Goal: Check status

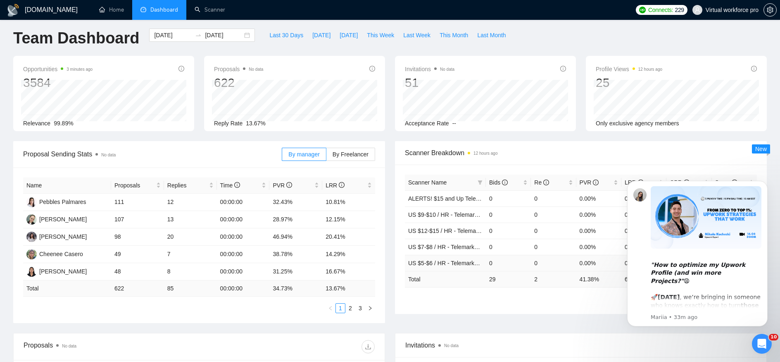
scroll to position [5, 0]
click at [387, 38] on span "This Week" at bounding box center [380, 34] width 27 height 9
type input "[DATE]"
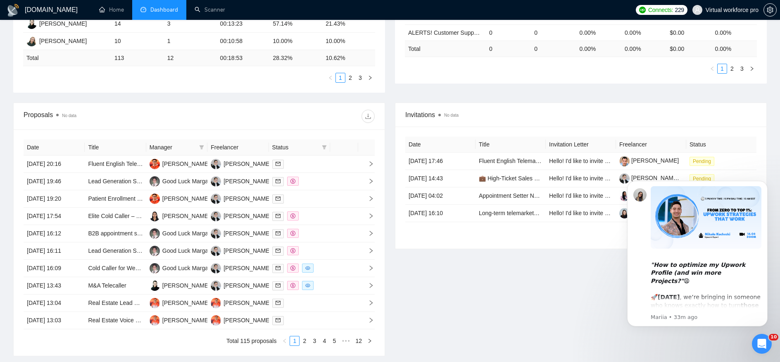
scroll to position [236, 0]
click at [202, 148] on span at bounding box center [202, 145] width 8 height 12
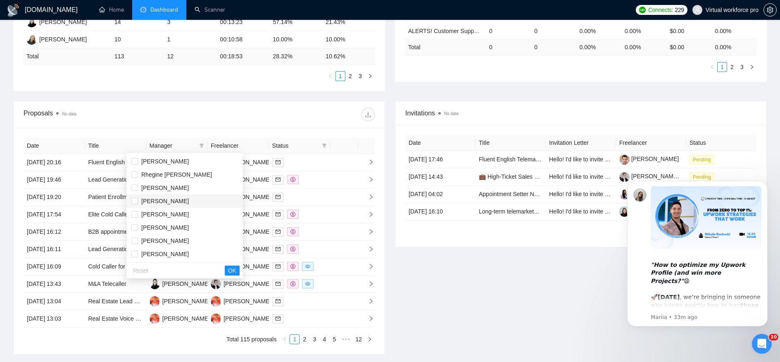
scroll to position [2, 0]
click at [169, 198] on span "[PERSON_NAME]" at bounding box center [165, 199] width 48 height 7
checkbox input "true"
click at [228, 267] on span "OK" at bounding box center [232, 270] width 8 height 9
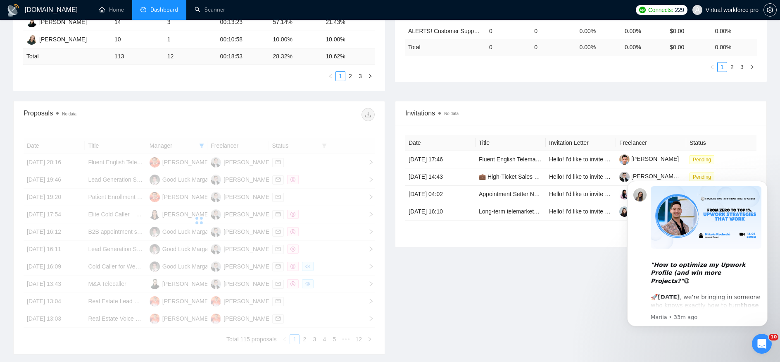
scroll to position [195, 0]
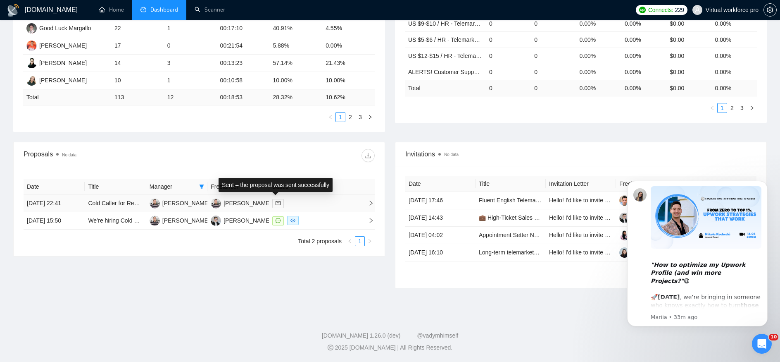
click at [276, 203] on icon "mail" at bounding box center [278, 202] width 5 height 5
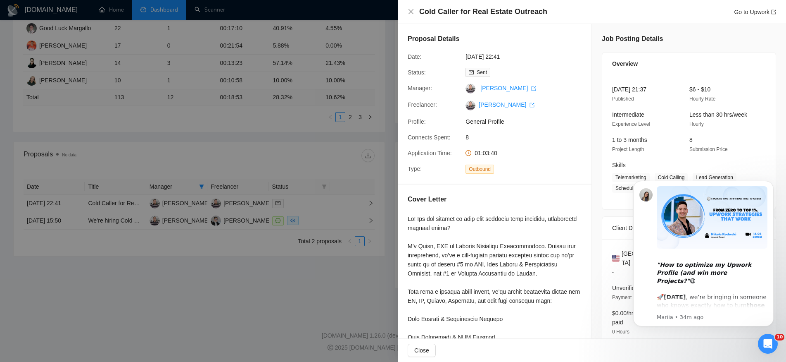
click at [340, 220] on div at bounding box center [393, 181] width 786 height 362
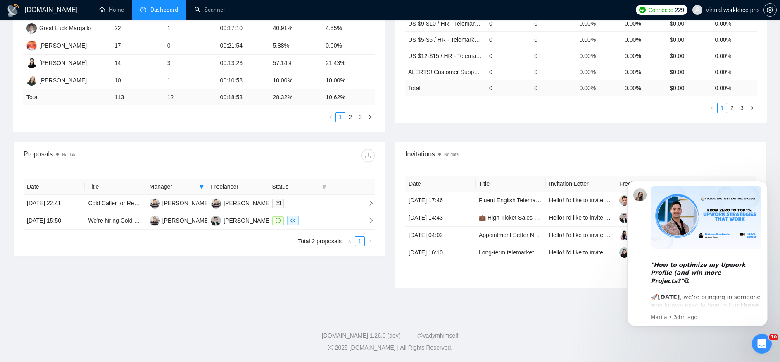
click at [761, 347] on icon "Open Intercom Messenger" at bounding box center [762, 344] width 14 height 14
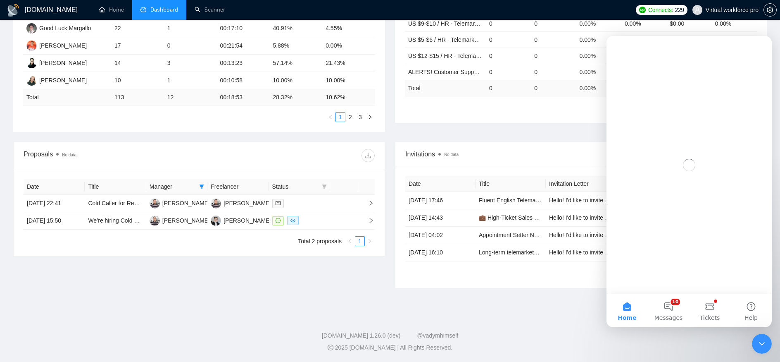
scroll to position [0, 0]
click at [769, 344] on div "Close Intercom Messenger" at bounding box center [762, 344] width 20 height 20
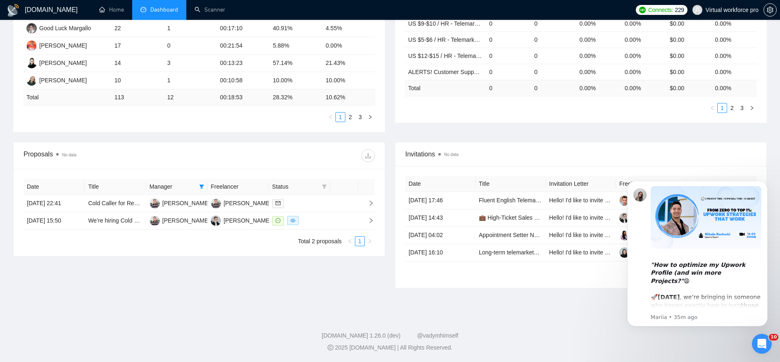
click at [283, 268] on div "Proposals No data Date Title Manager Freelancer Status [DATE] 22:41 Cold Caller…" at bounding box center [199, 215] width 382 height 146
drag, startPoint x: 308, startPoint y: 203, endPoint x: 24, endPoint y: 221, distance: 285.3
click at [24, 221] on tbody "[DATE] 22:41 Cold Caller for Real Estate Outreach [PERSON_NAME] [PERSON_NAME] […" at bounding box center [199, 212] width 351 height 35
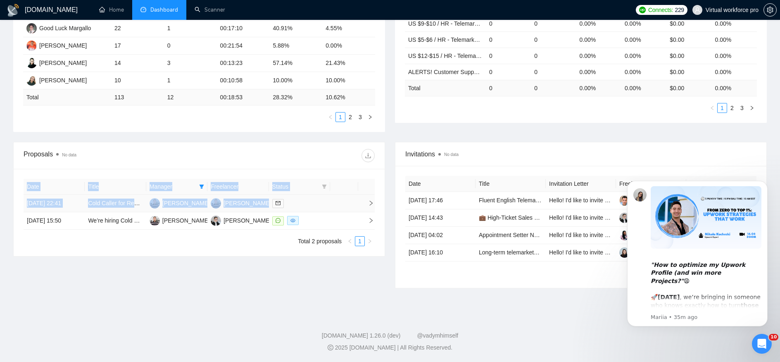
drag, startPoint x: 293, startPoint y: 203, endPoint x: 23, endPoint y: 201, distance: 269.9
click at [24, 201] on tr "[DATE] 22:41 Cold Caller for Real Estate Outreach [PERSON_NAME][GEOGRAPHIC_DATA…" at bounding box center [199, 203] width 351 height 17
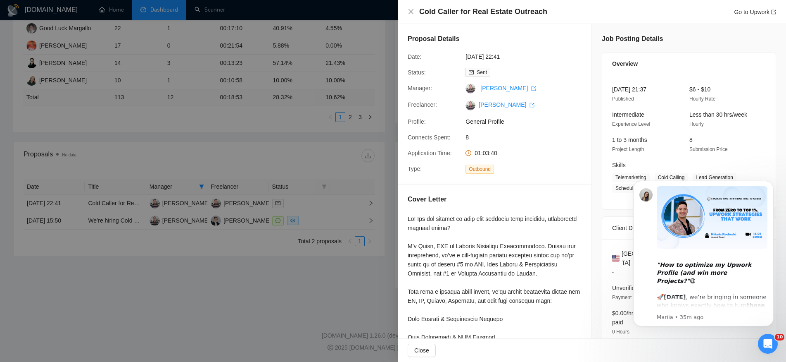
click at [214, 345] on div at bounding box center [393, 181] width 786 height 362
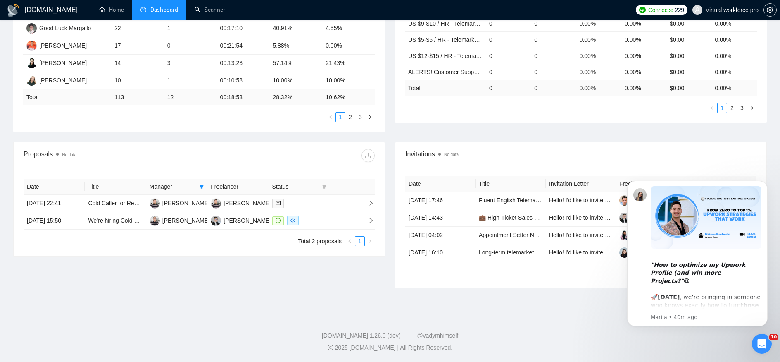
scroll to position [0, 0]
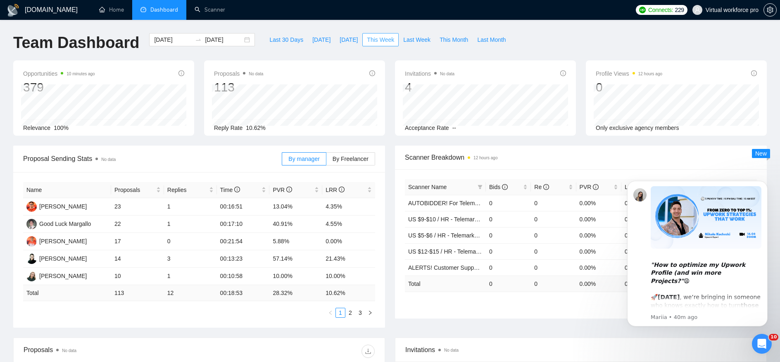
click at [378, 34] on button "This Week" at bounding box center [380, 39] width 36 height 13
click at [381, 41] on span "This Week" at bounding box center [380, 39] width 27 height 9
